Goal: Information Seeking & Learning: Get advice/opinions

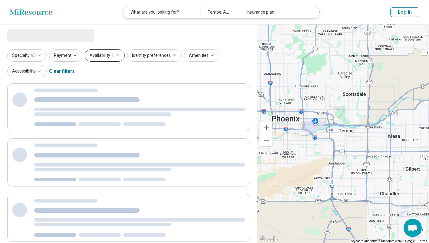
click at [115, 54] on icon "button" at bounding box center [117, 55] width 5 height 5
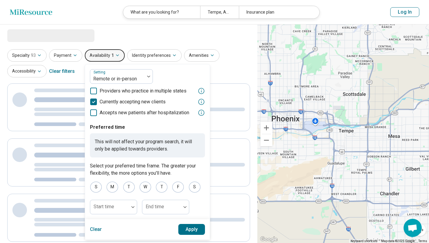
click at [200, 102] on icon at bounding box center [201, 102] width 6 height 6
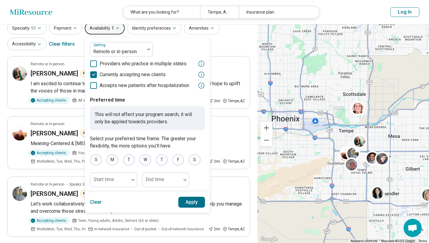
scroll to position [23, 0]
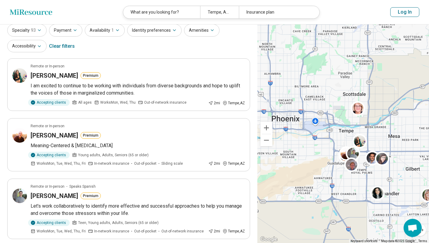
scroll to position [0, 0]
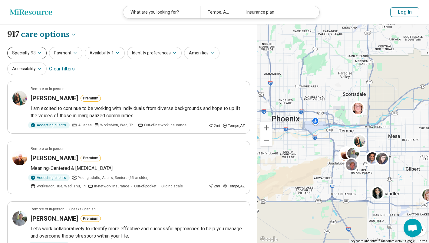
click at [41, 55] on icon "button" at bounding box center [39, 53] width 5 height 5
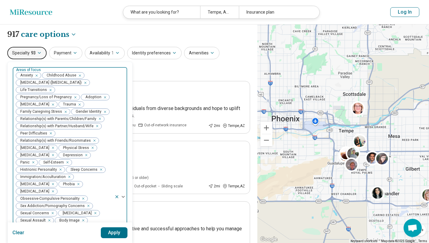
click at [78, 75] on icon "Remove [object Object]" at bounding box center [78, 75] width 2 height 2
click at [75, 98] on icon "Remove [object Object]" at bounding box center [74, 97] width 4 height 4
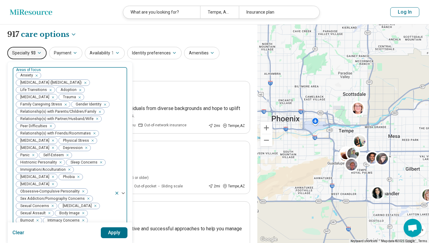
click at [79, 90] on icon "Remove [object Object]" at bounding box center [79, 90] width 4 height 4
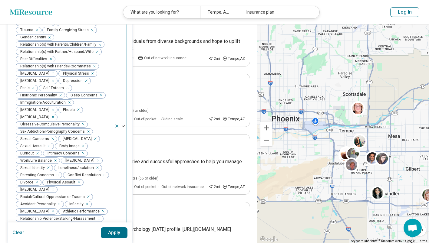
scroll to position [68, 0]
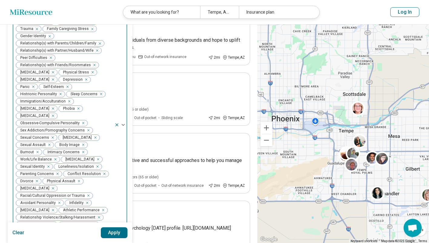
click at [49, 36] on icon "Remove [object Object]" at bounding box center [48, 36] width 2 height 2
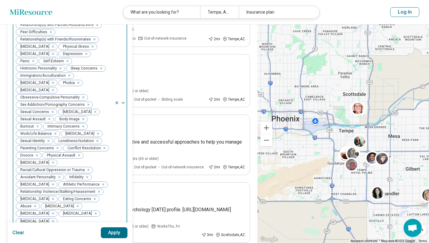
scroll to position [87, 0]
click at [67, 77] on icon "Remove [object Object]" at bounding box center [68, 75] width 4 height 4
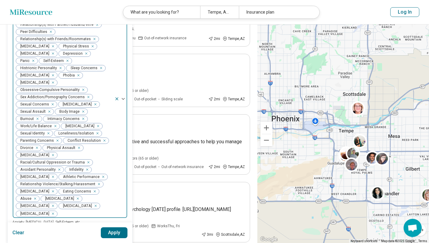
click at [37, 146] on icon "Remove [object Object]" at bounding box center [35, 148] width 4 height 4
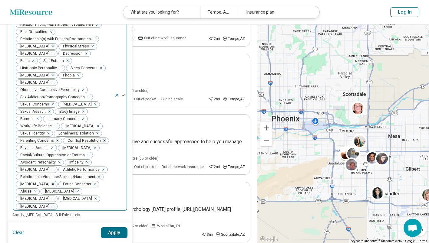
click at [56, 139] on icon "Remove [object Object]" at bounding box center [56, 141] width 4 height 4
click at [97, 139] on icon "Remove [object Object]" at bounding box center [98, 141] width 4 height 4
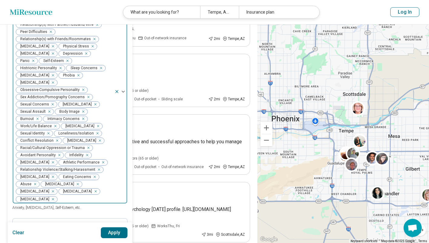
click at [86, 146] on icon "Remove [object Object]" at bounding box center [87, 148] width 4 height 4
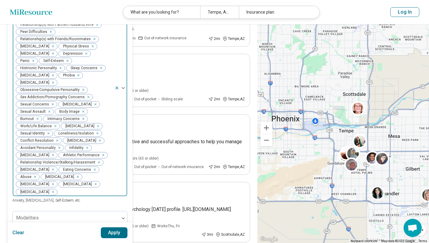
click at [84, 146] on icon "Remove [object Object]" at bounding box center [86, 148] width 4 height 4
click at [100, 149] on icon "Remove [object Object]" at bounding box center [101, 148] width 2 height 2
click at [59, 153] on icon "Remove [object Object]" at bounding box center [59, 155] width 4 height 4
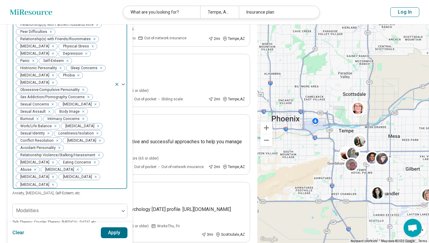
click at [36, 168] on div "Remove [object Object]" at bounding box center [33, 169] width 7 height 7
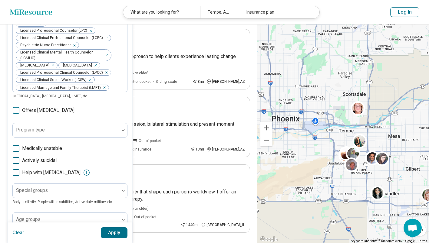
scroll to position [520, 0]
click at [74, 109] on span "Offers medication management" at bounding box center [48, 110] width 52 height 7
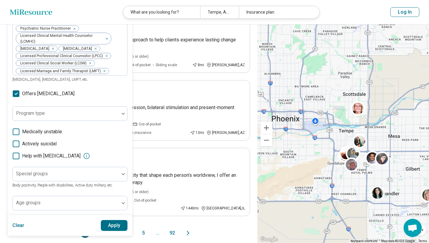
scroll to position [537, 0]
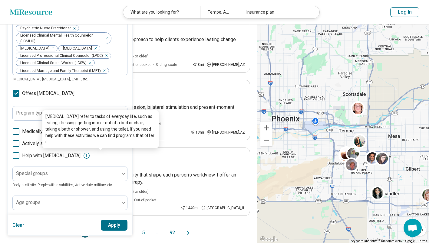
click at [90, 156] on icon at bounding box center [86, 155] width 7 height 7
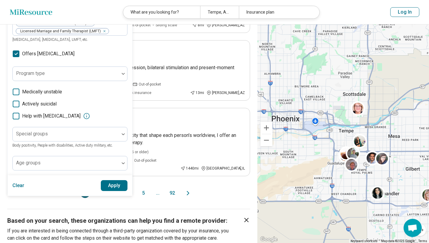
scroll to position [577, 0]
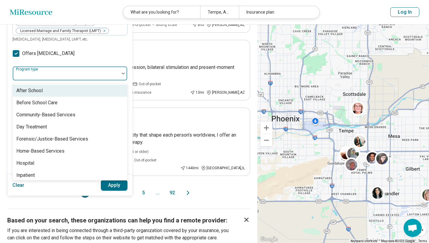
click at [76, 75] on div at bounding box center [66, 76] width 102 height 8
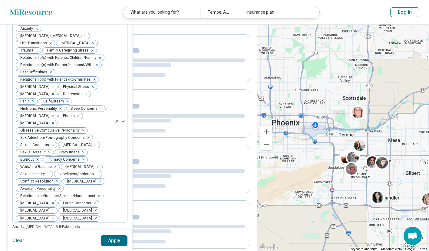
scroll to position [0, 0]
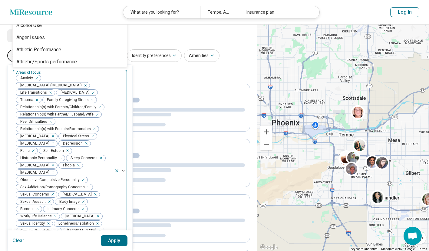
click at [76, 75] on div "Anxiety Posttraumatic Stress Disorder (PTSD) Life Transitions Borderline Person…" at bounding box center [64, 171] width 102 height 202
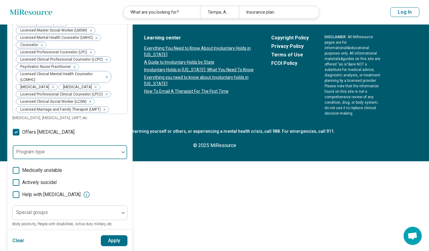
scroll to position [524, 0]
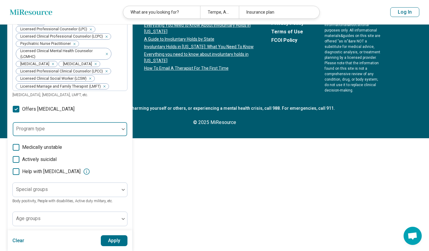
click at [118, 239] on button "Apply" at bounding box center [114, 240] width 27 height 11
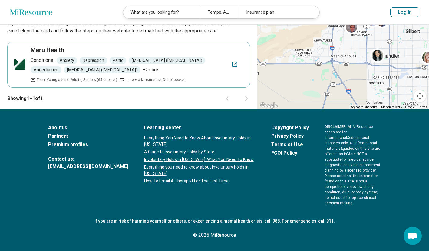
scroll to position [374, 0]
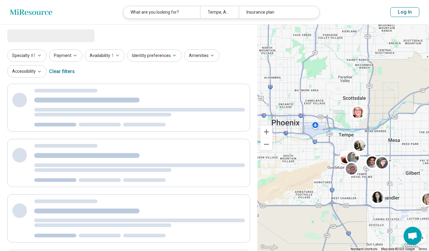
click at [40, 57] on icon "button" at bounding box center [39, 55] width 5 height 5
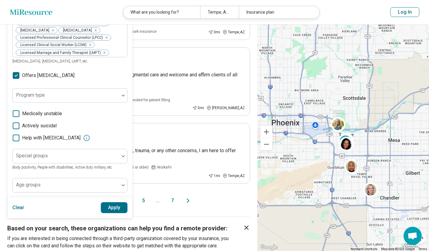
scroll to position [553, 0]
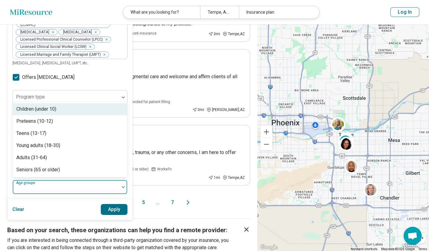
click at [64, 188] on div at bounding box center [66, 189] width 102 height 8
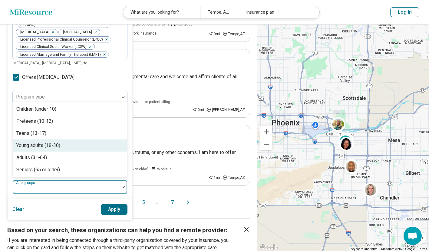
click at [73, 143] on div "Young adults (18-30)" at bounding box center [70, 145] width 114 height 12
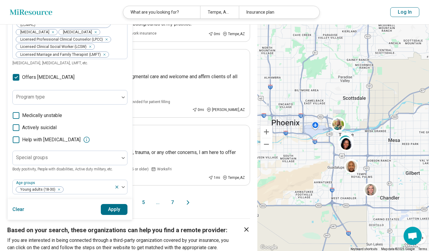
click at [113, 210] on button "Apply" at bounding box center [114, 209] width 27 height 11
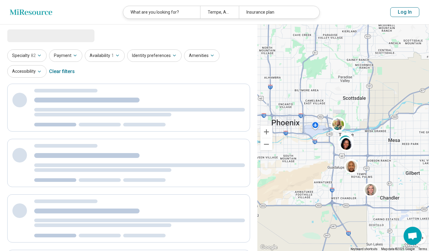
select select "***"
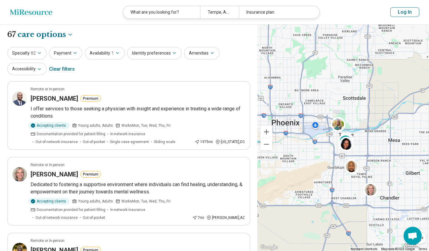
click at [67, 54] on button "Payment" at bounding box center [65, 53] width 33 height 12
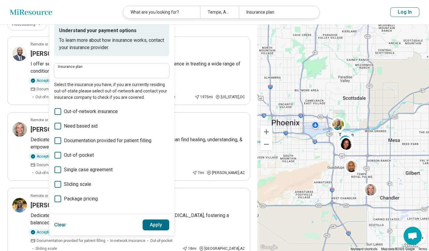
scroll to position [44, 0]
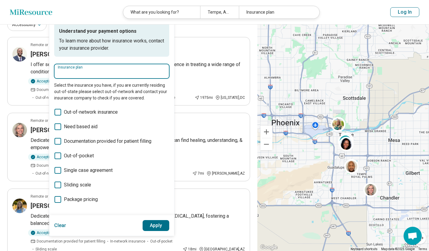
click at [90, 71] on input "Insurance plan" at bounding box center [112, 72] width 108 height 7
type input "*"
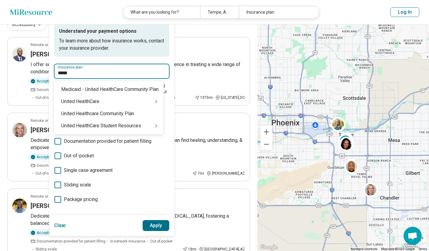
type input "******"
click at [99, 101] on div "United HealthCare" at bounding box center [109, 101] width 110 height 12
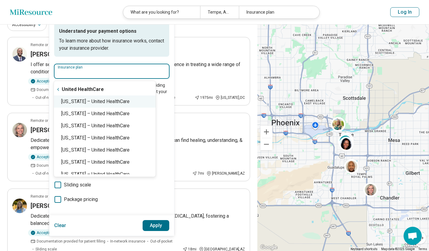
click at [121, 104] on div "Arizona – United HealthCare" at bounding box center [105, 101] width 102 height 12
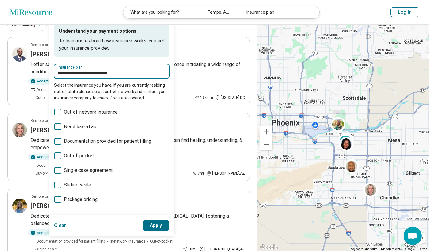
type input "**********"
click at [157, 225] on button "Apply" at bounding box center [156, 225] width 27 height 11
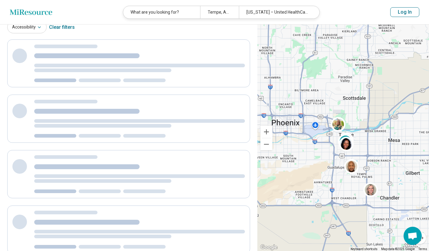
scroll to position [0, 0]
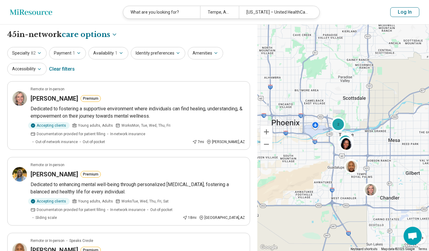
click at [115, 54] on span "1" at bounding box center [116, 53] width 2 height 6
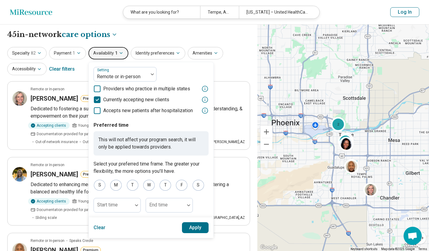
click at [157, 56] on button "Identity preferences" at bounding box center [158, 53] width 54 height 12
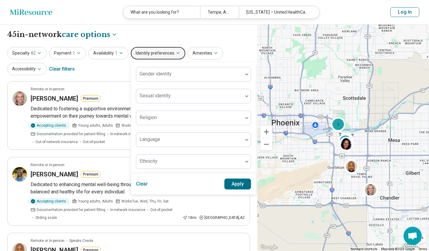
click at [166, 77] on div at bounding box center [190, 76] width 102 height 8
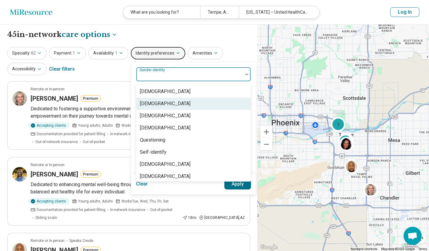
click at [178, 105] on div "Cisgender Woman" at bounding box center [193, 103] width 114 height 12
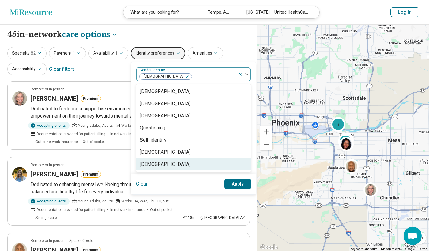
click at [232, 183] on button "Apply" at bounding box center [237, 183] width 27 height 11
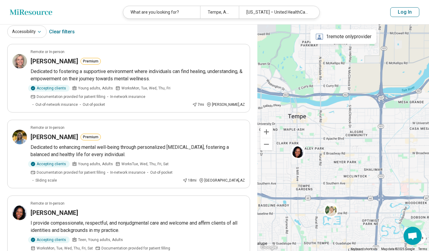
scroll to position [32, 0]
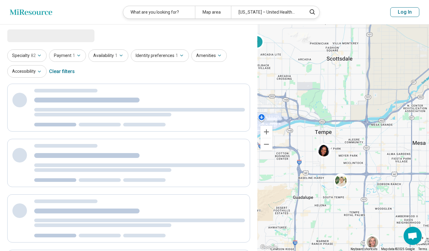
select select "***"
